Goal: Information Seeking & Learning: Learn about a topic

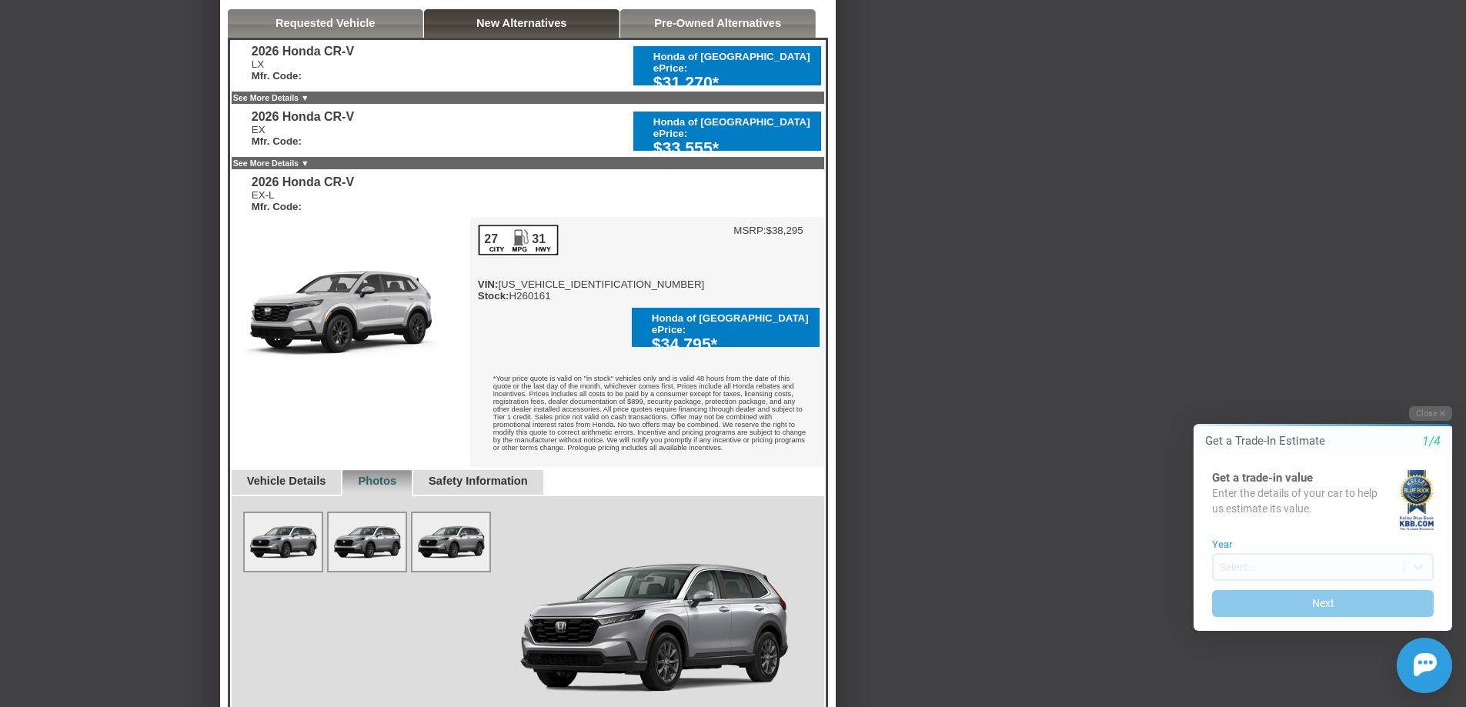
scroll to position [385, 0]
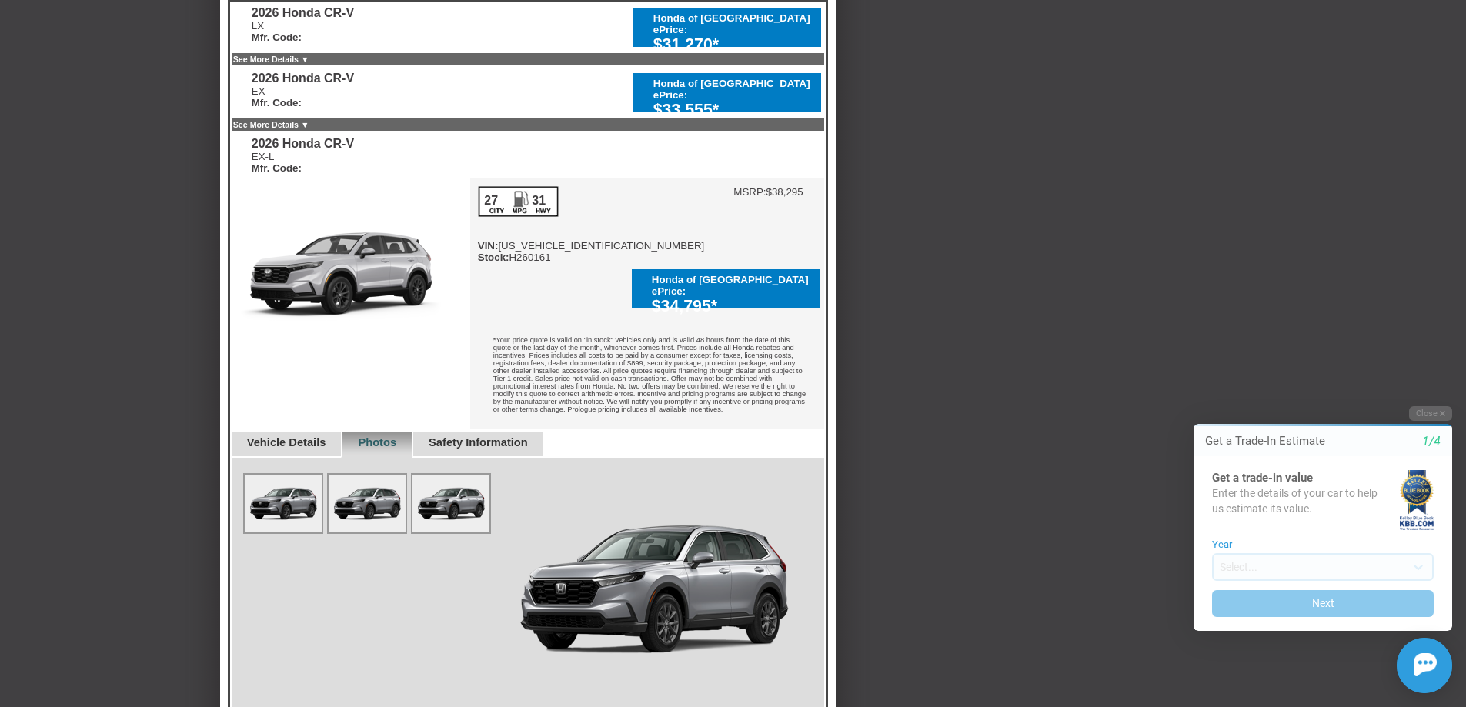
click at [309, 436] on link "Vehicle Details" at bounding box center [286, 442] width 79 height 12
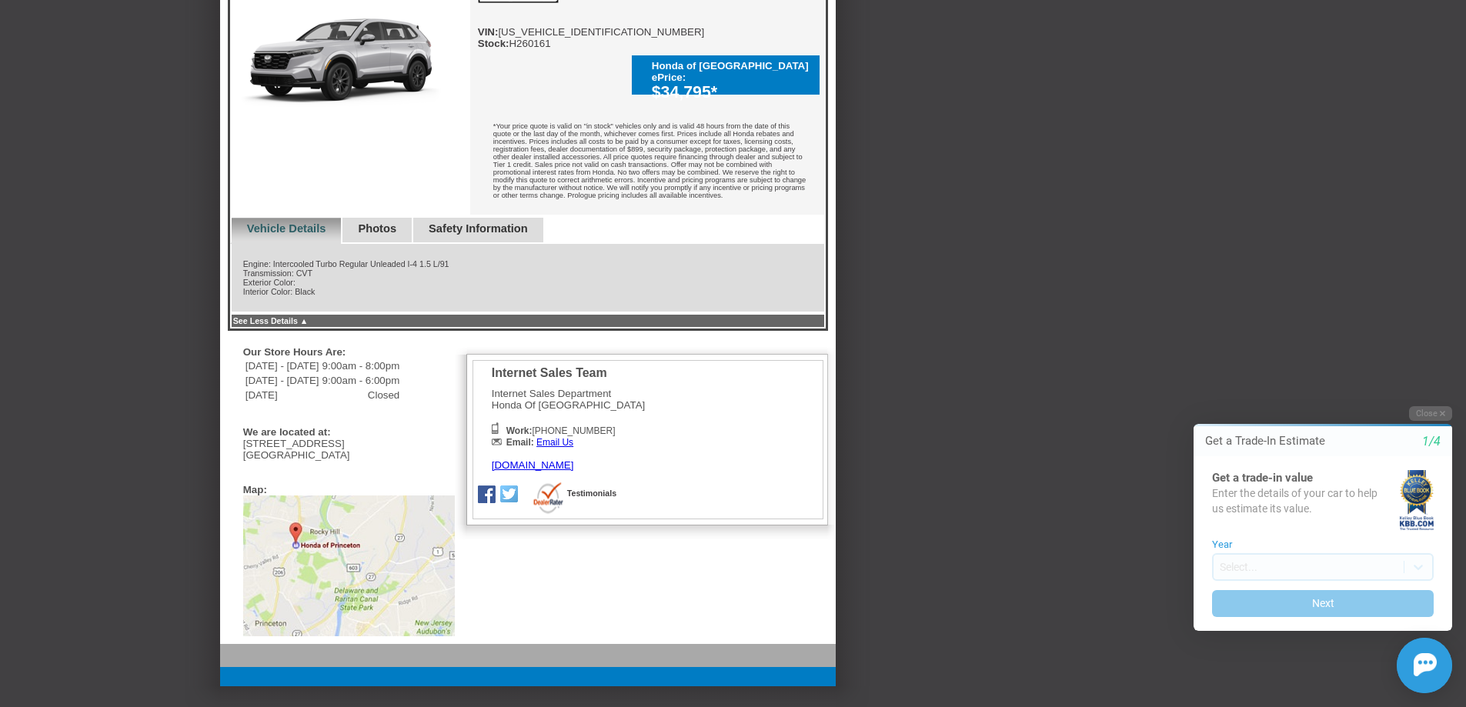
scroll to position [539, 0]
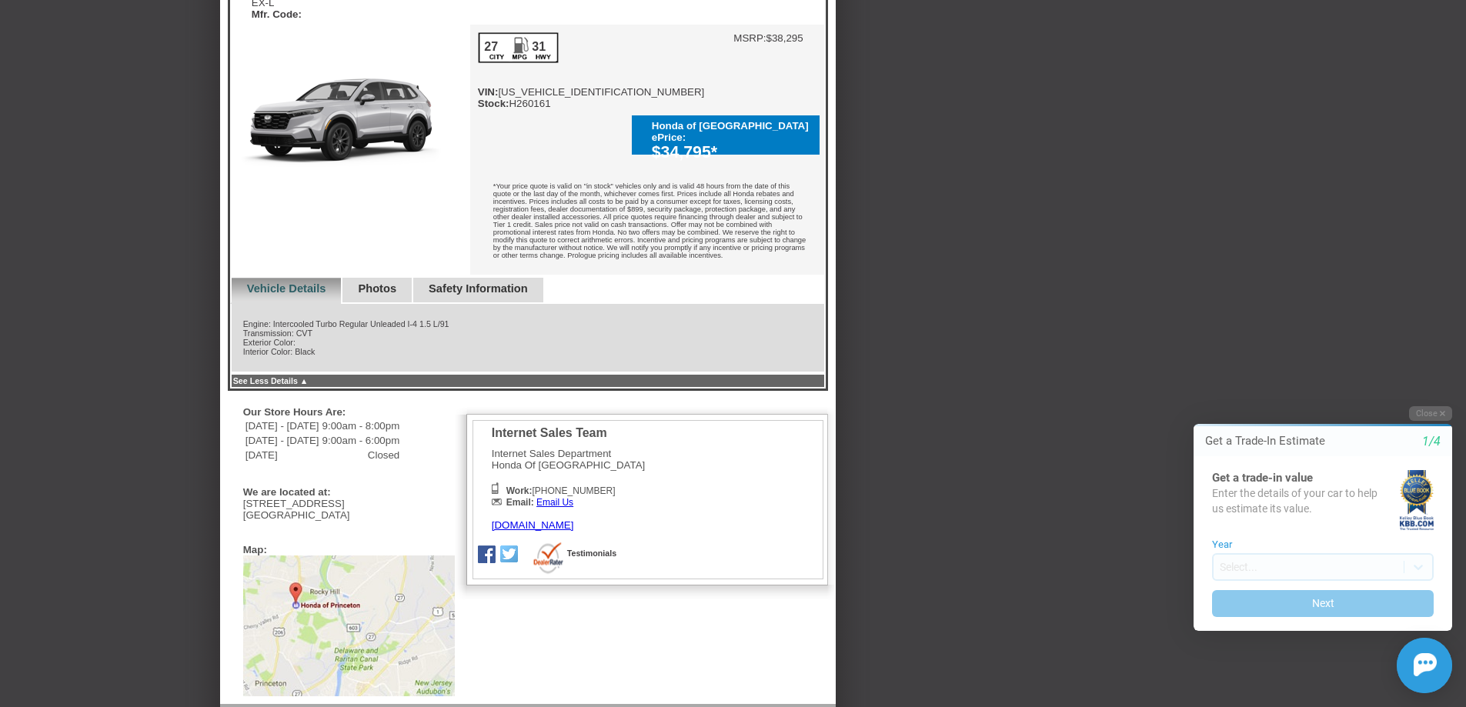
click at [396, 282] on link "Photos" at bounding box center [377, 288] width 38 height 12
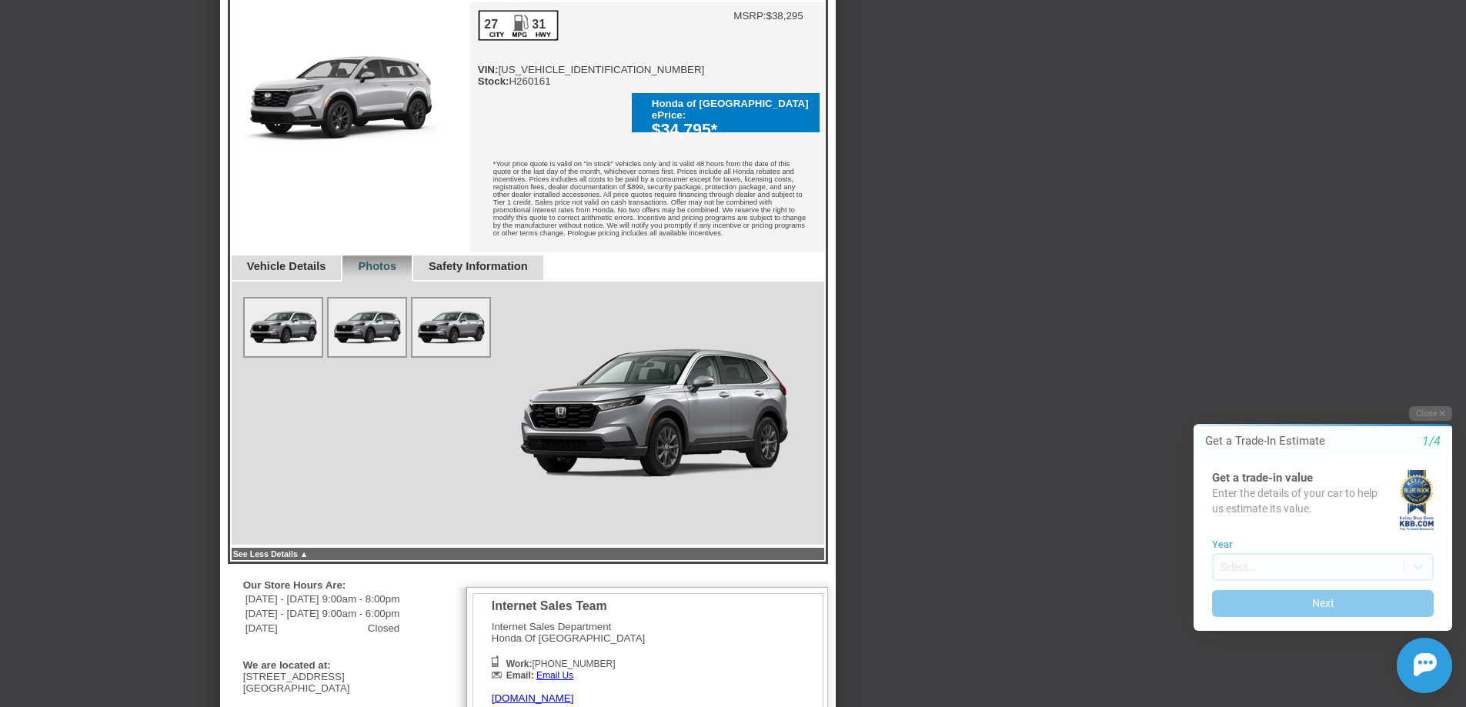
scroll to position [502, 0]
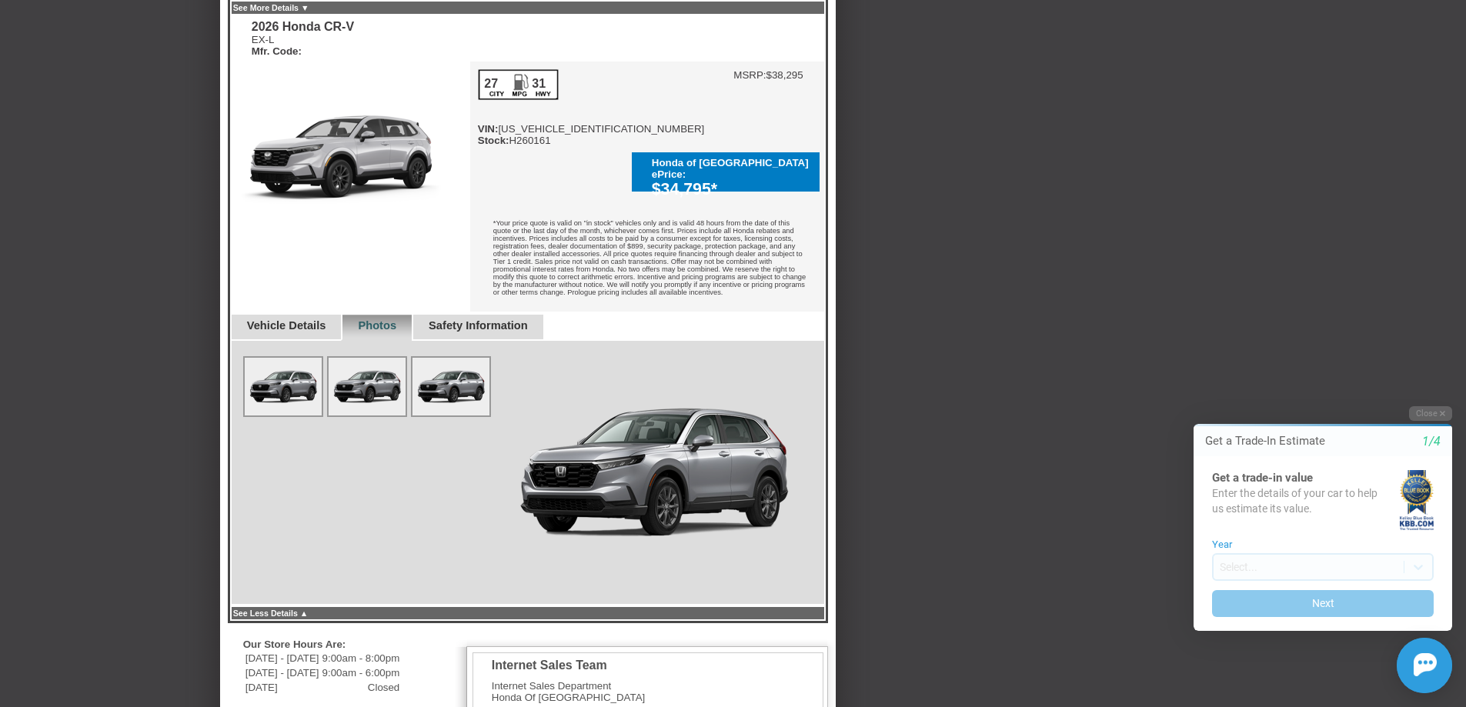
click at [514, 319] on link "Safety Information" at bounding box center [478, 325] width 99 height 12
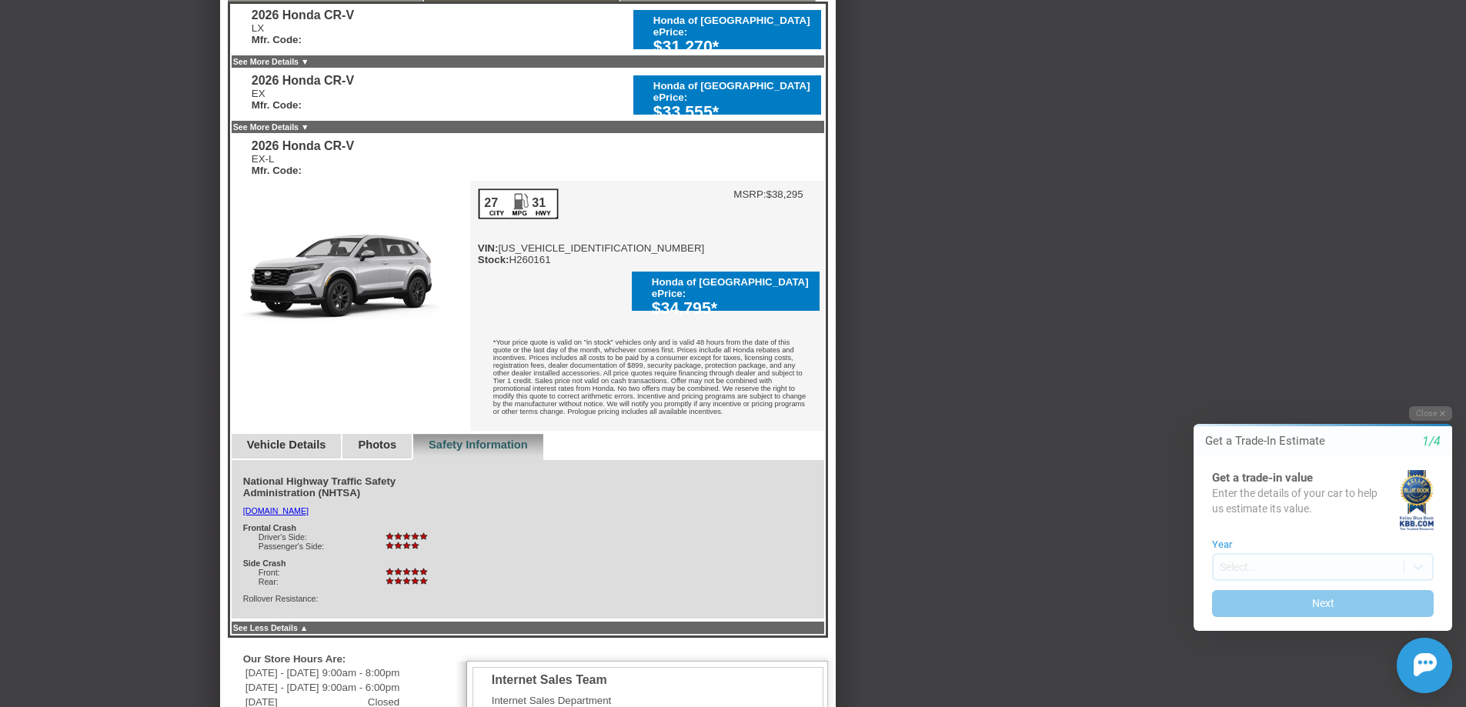
scroll to position [328, 0]
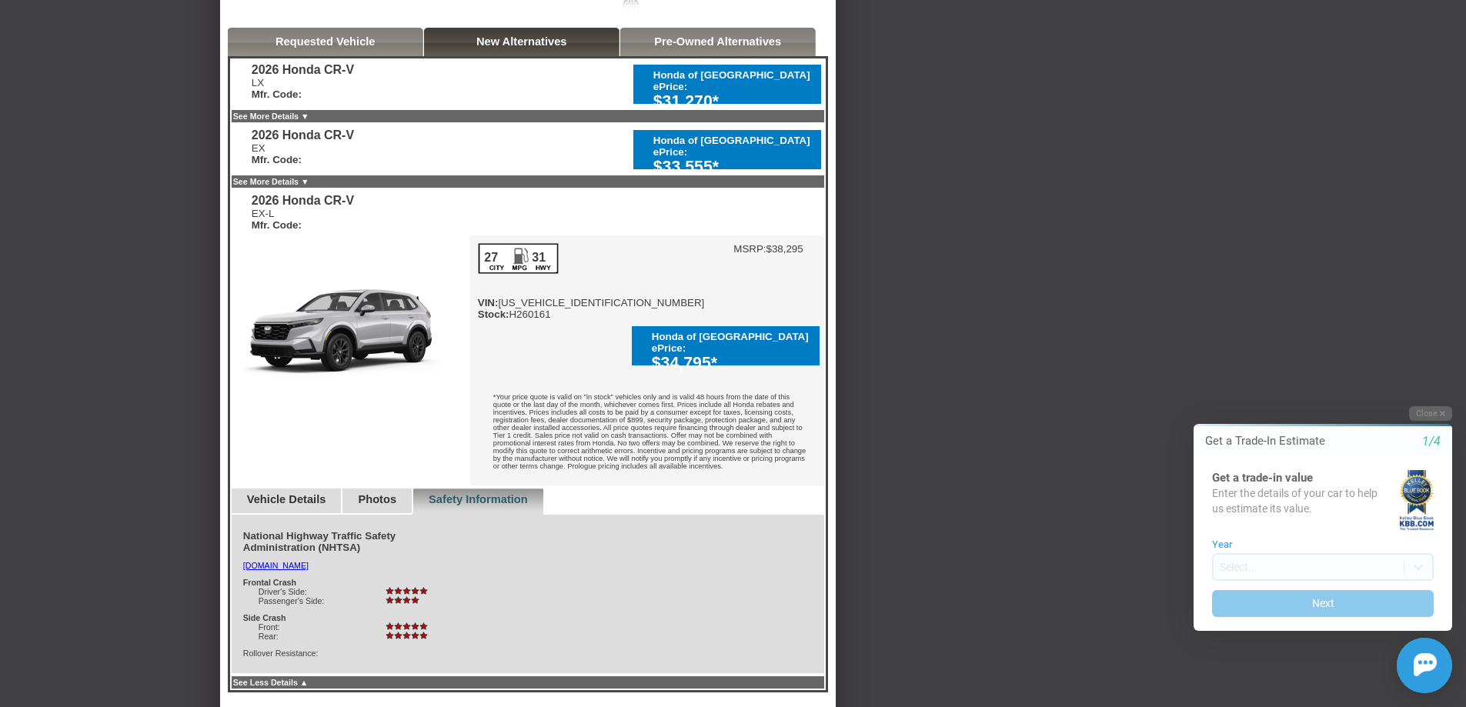
click at [295, 186] on link "See More Details ▼" at bounding box center [271, 181] width 76 height 9
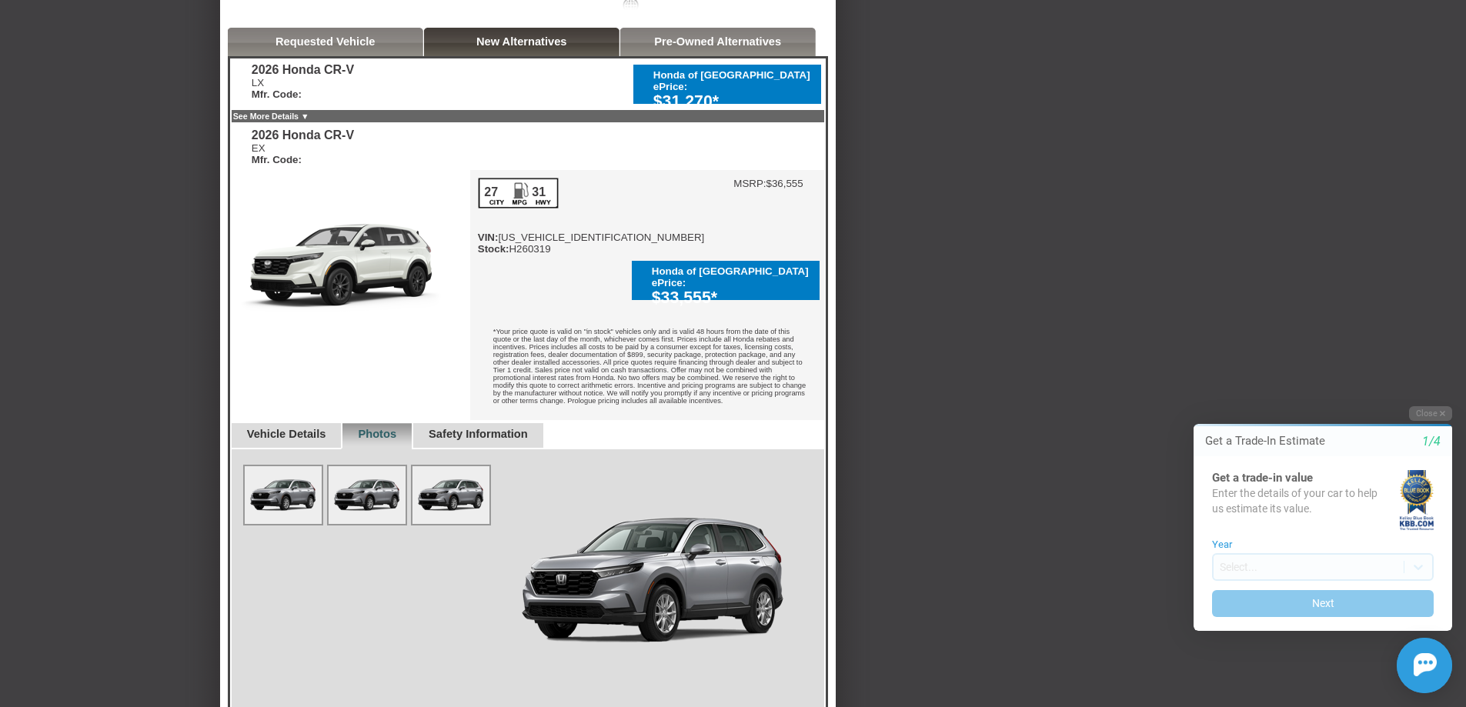
click at [303, 428] on link "Vehicle Details" at bounding box center [286, 434] width 79 height 12
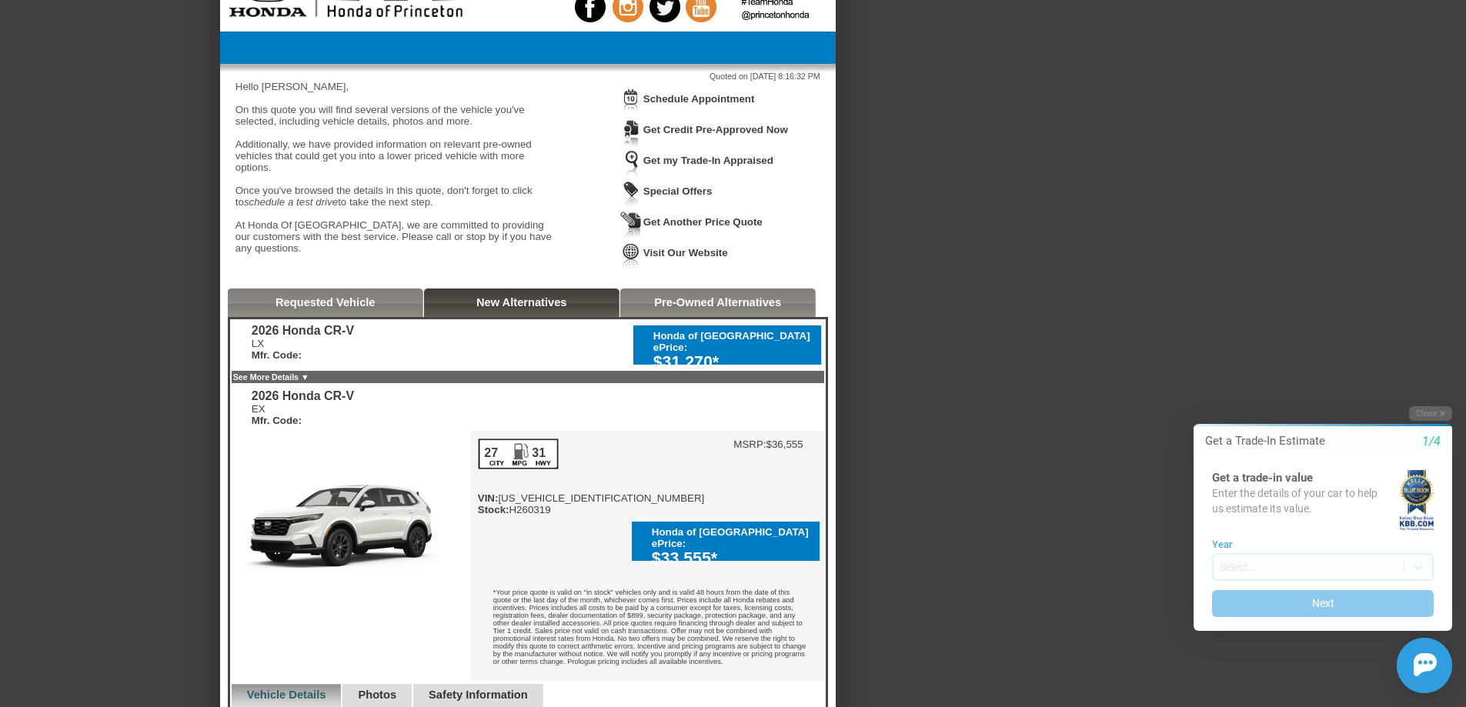
scroll to position [40, 0]
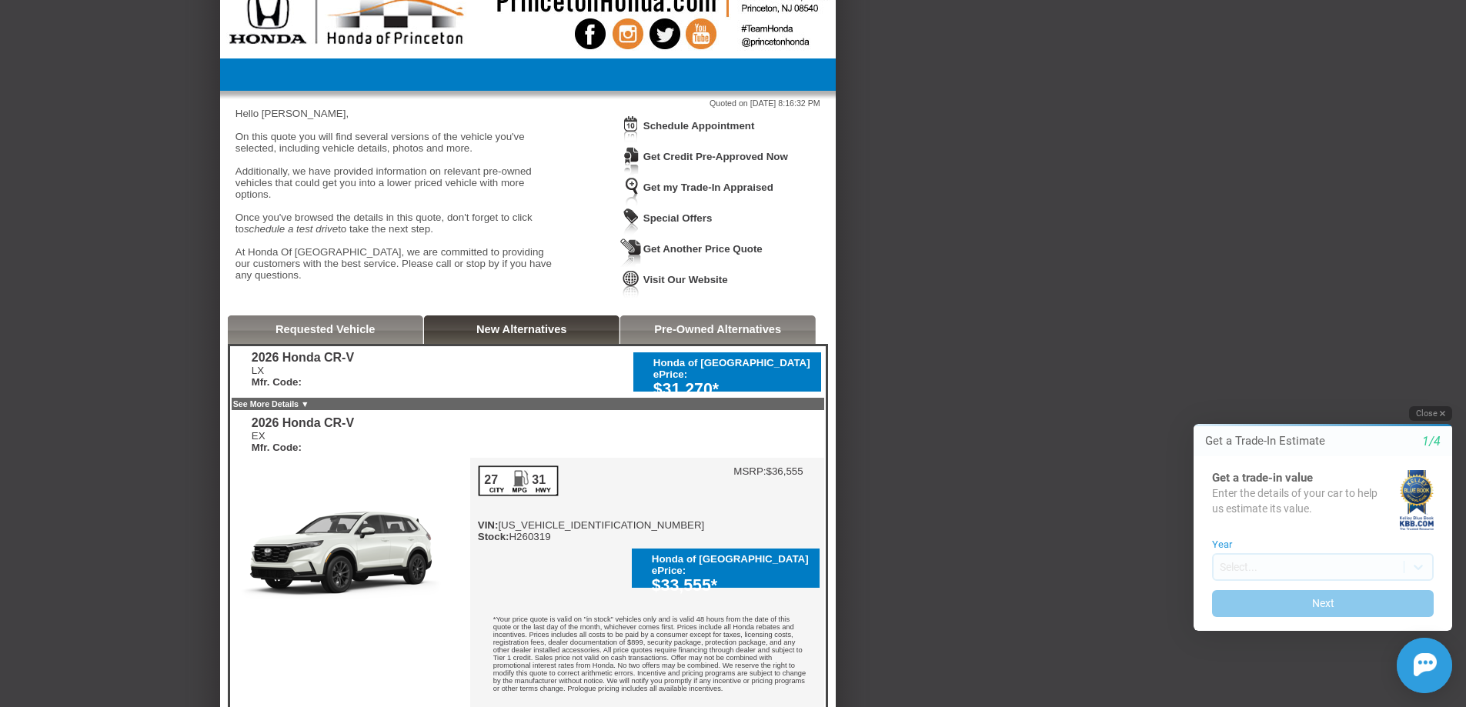
click at [1429, 412] on button "Close" at bounding box center [1430, 413] width 43 height 15
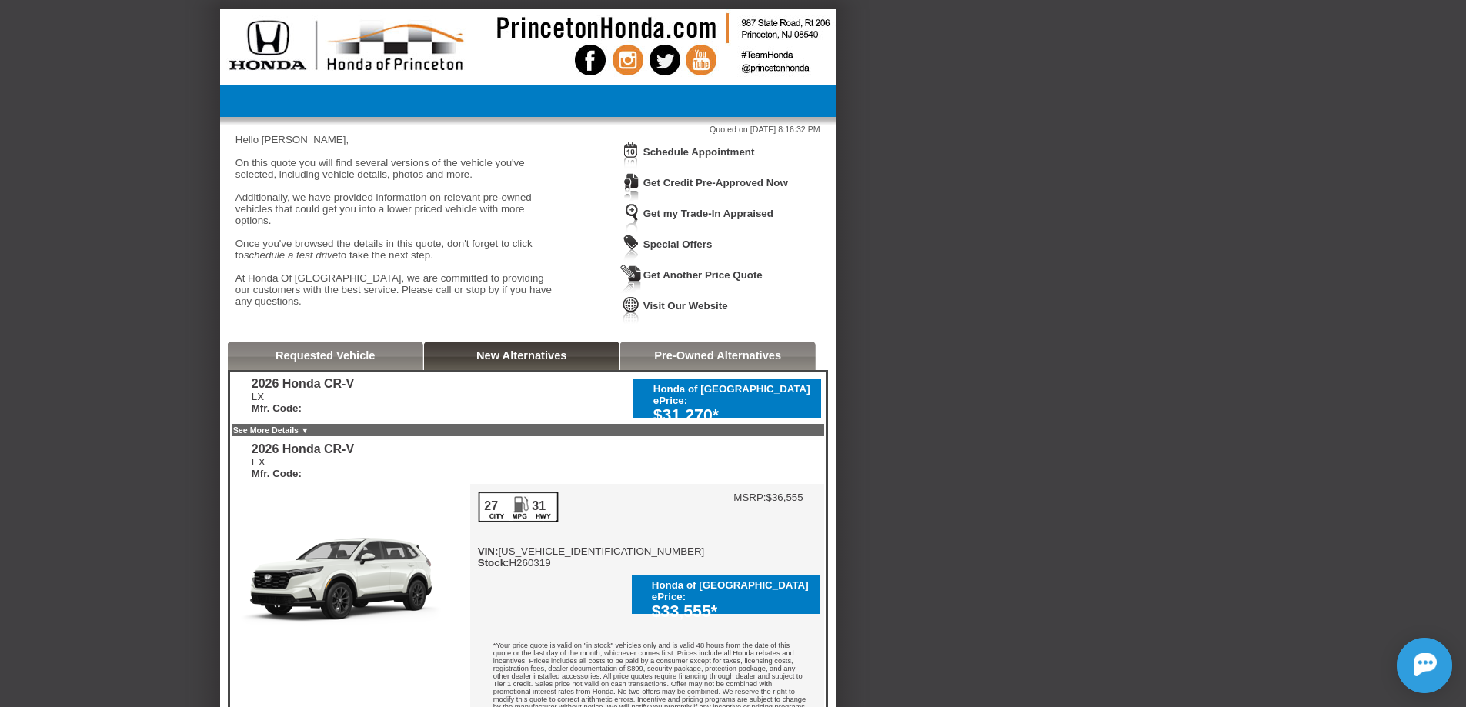
scroll to position [0, 0]
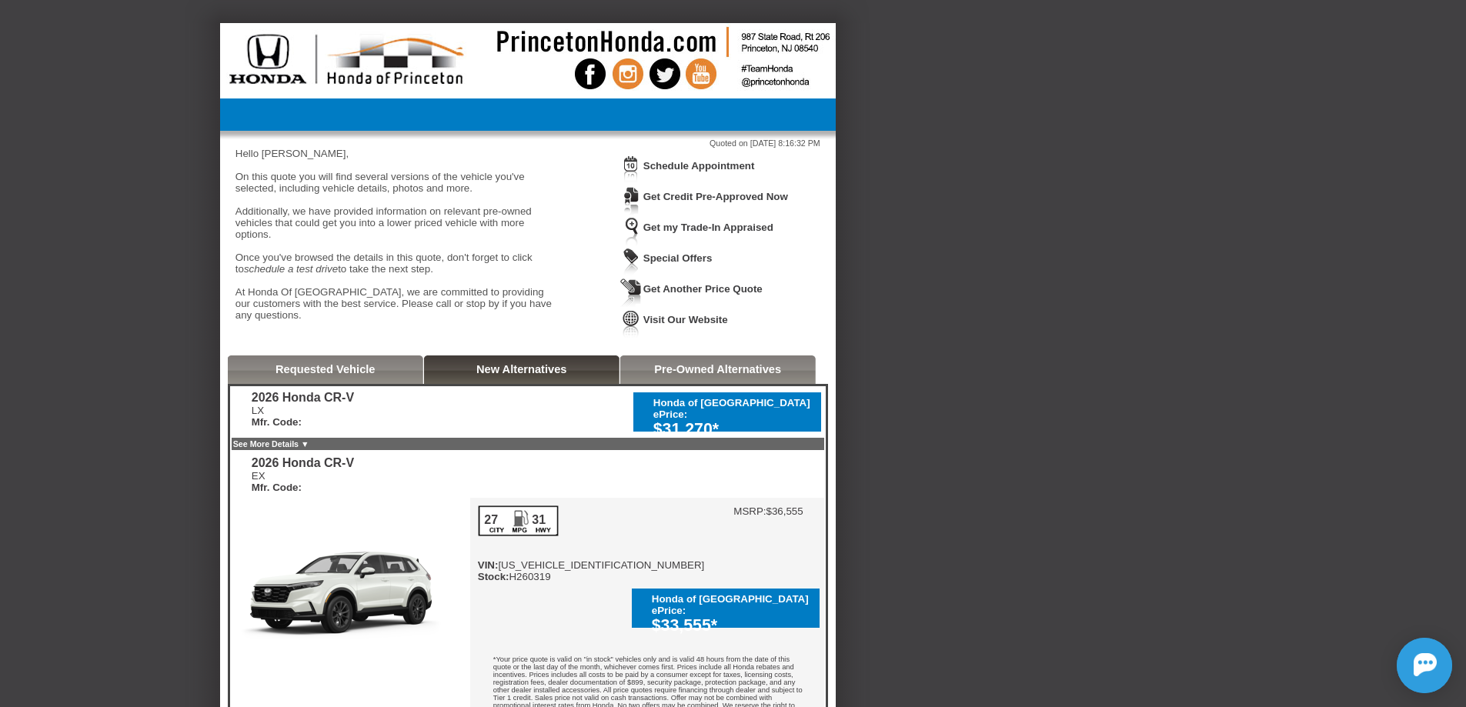
click at [519, 371] on link "New Alternatives" at bounding box center [521, 369] width 91 height 12
click at [519, 373] on link "New Alternatives" at bounding box center [521, 369] width 91 height 12
click at [499, 369] on link "New Alternatives" at bounding box center [521, 369] width 91 height 12
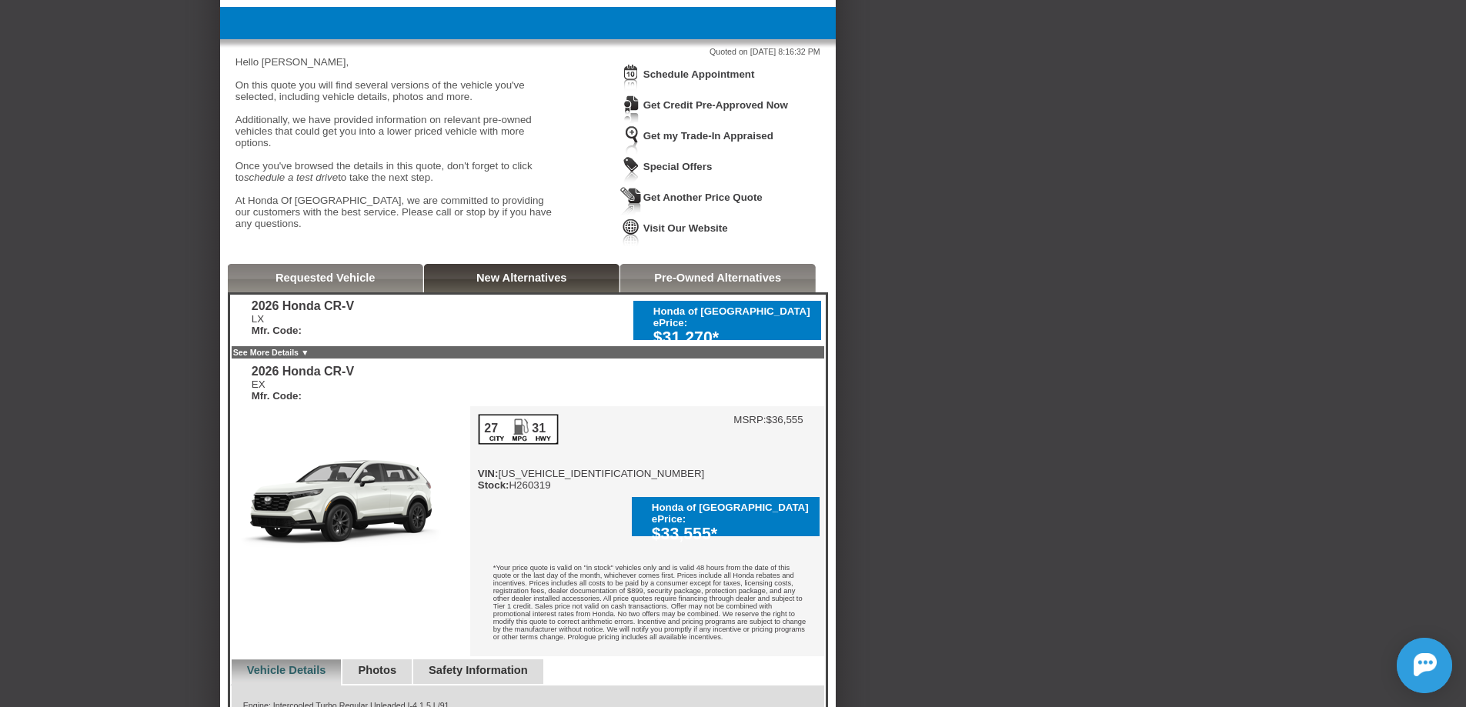
scroll to position [231, 0]
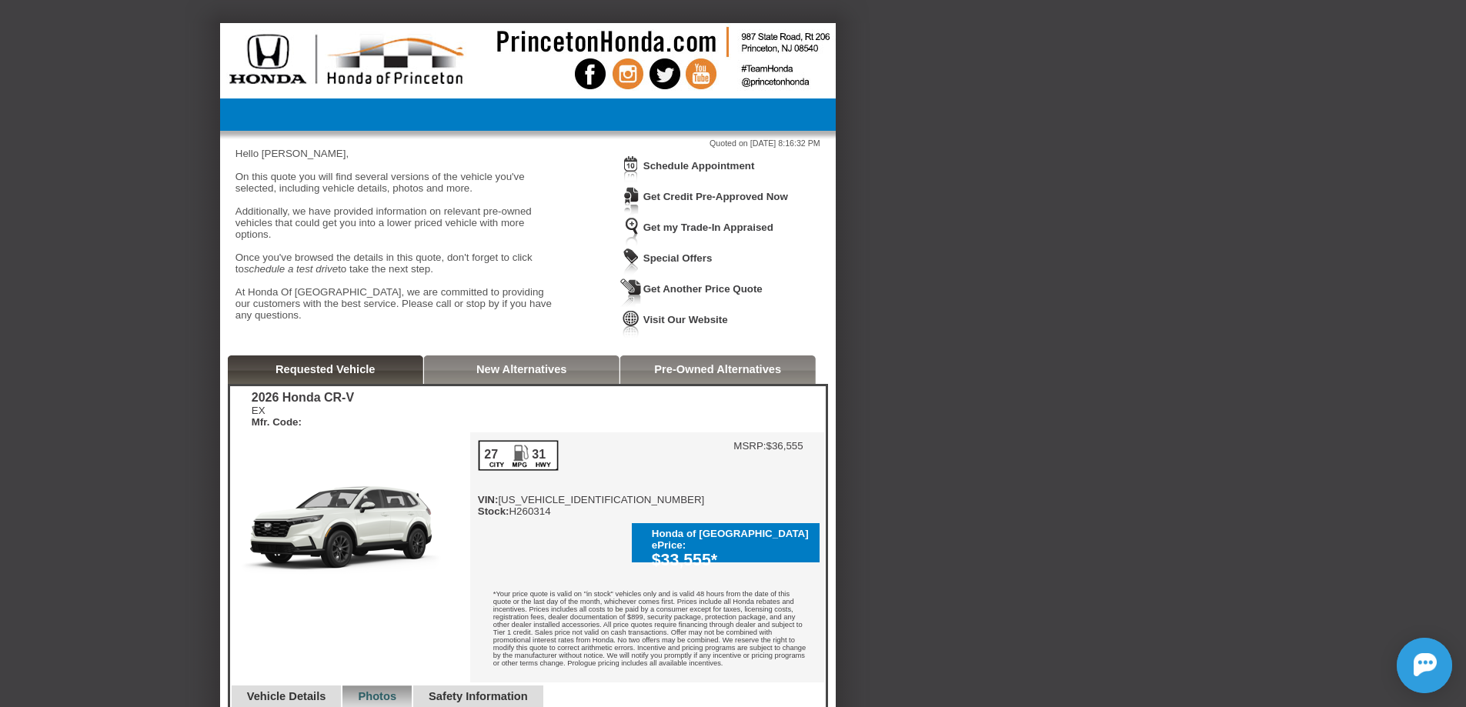
click at [579, 36] on img at bounding box center [527, 59] width 615 height 72
